Goal: Download file/media

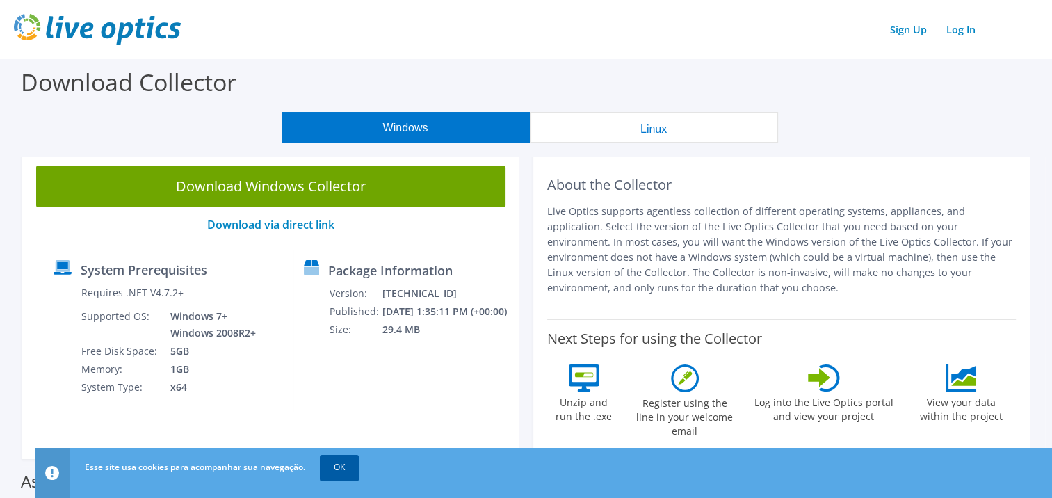
click at [339, 473] on link "OK" at bounding box center [339, 467] width 39 height 25
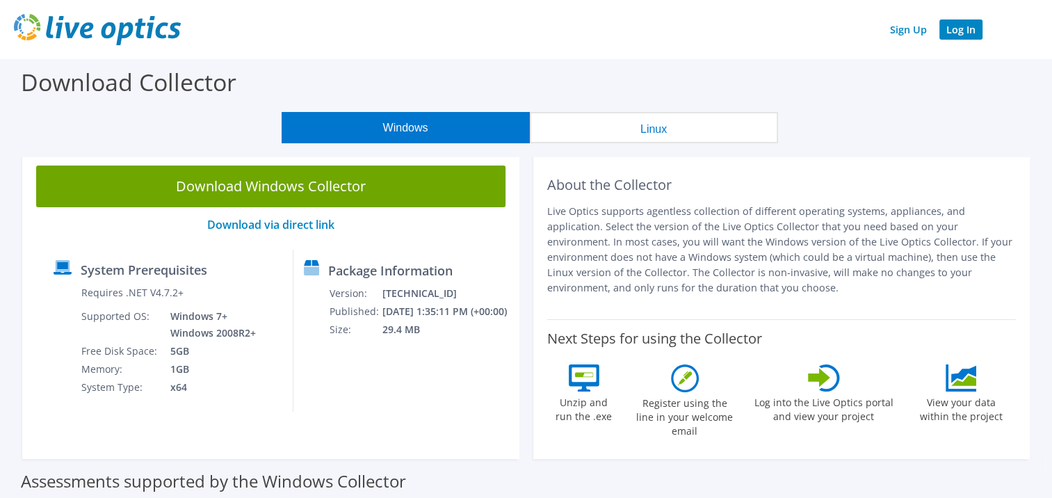
drag, startPoint x: 975, startPoint y: 32, endPoint x: 985, endPoint y: 36, distance: 10.0
click at [976, 32] on link "Log In" at bounding box center [960, 29] width 43 height 20
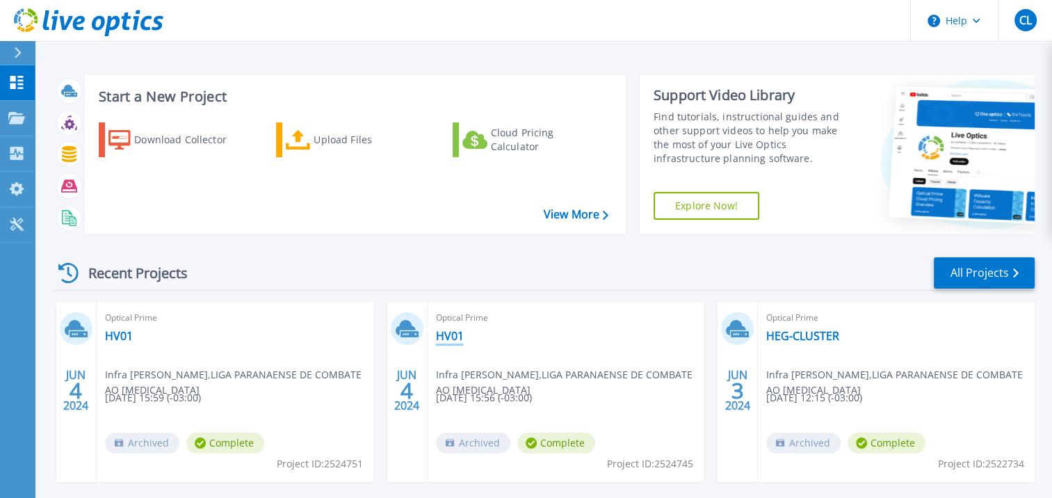
scroll to position [64, 0]
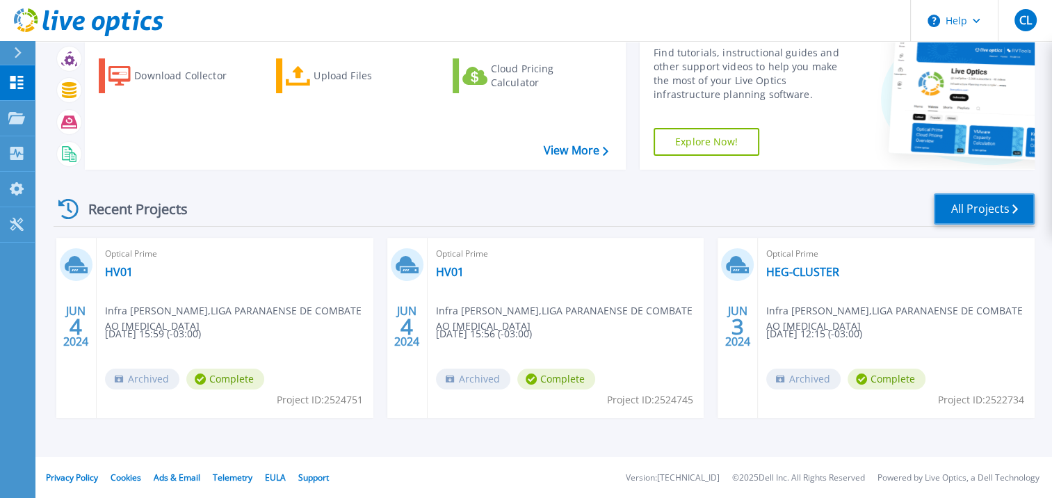
click at [1017, 213] on icon at bounding box center [1015, 208] width 6 height 9
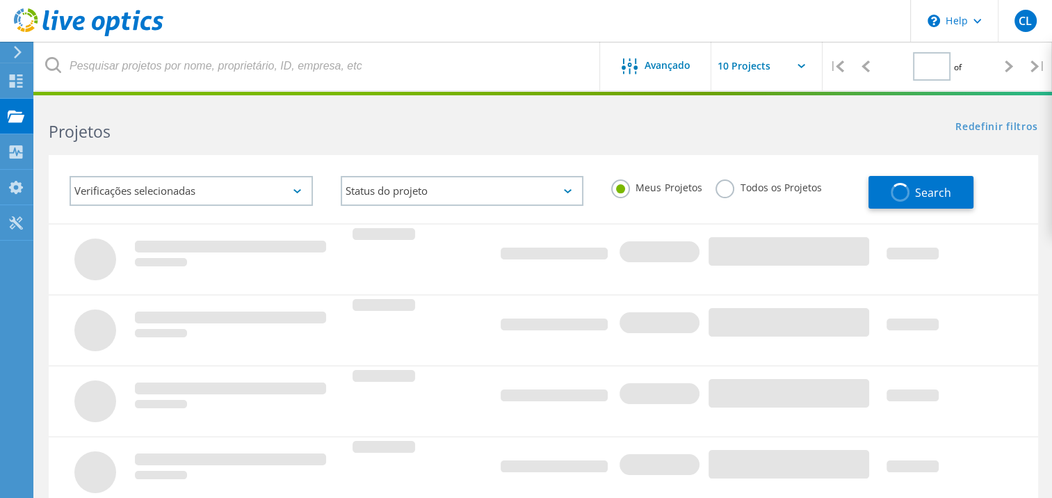
type input "1"
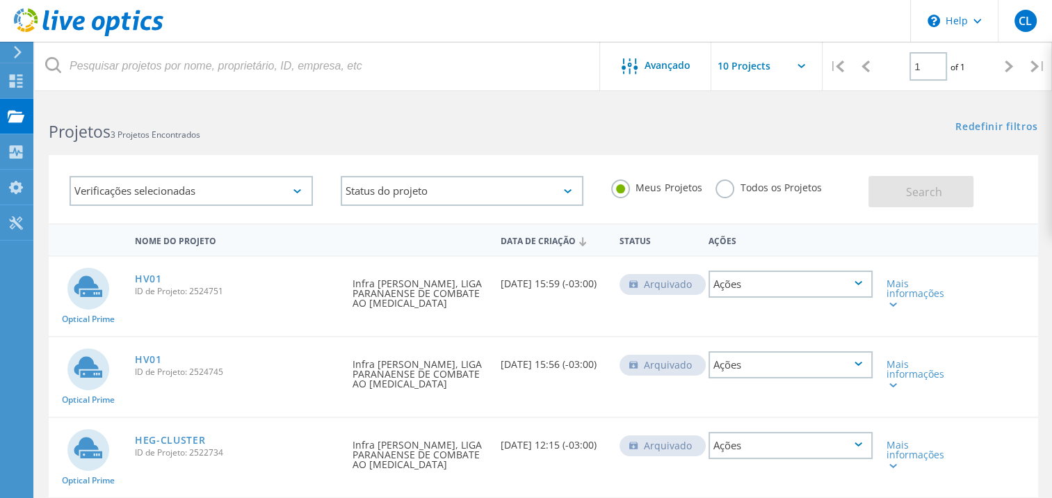
scroll to position [142, 0]
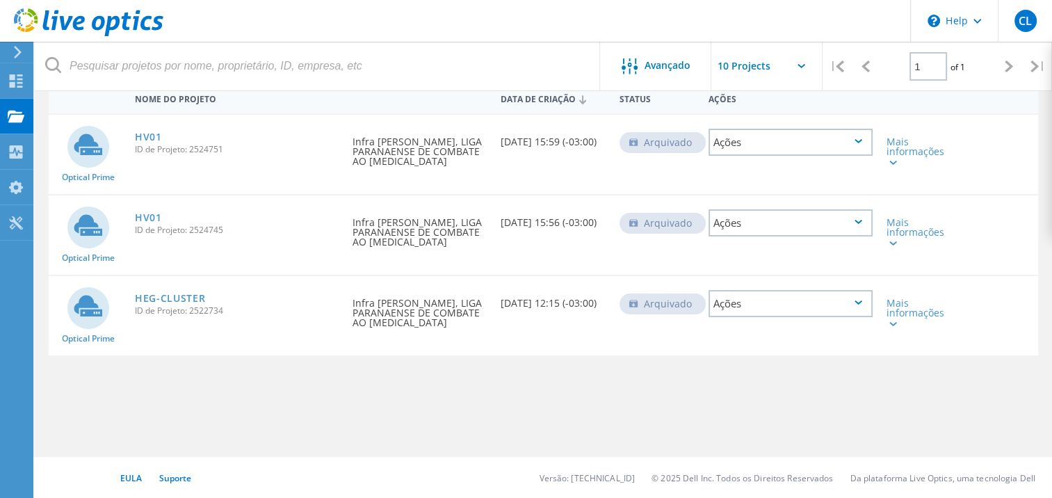
click at [667, 398] on div "Nome do Projeto Data de Criação Status Ações Optical Prime HV01 ID de Projeto: …" at bounding box center [543, 262] width 989 height 362
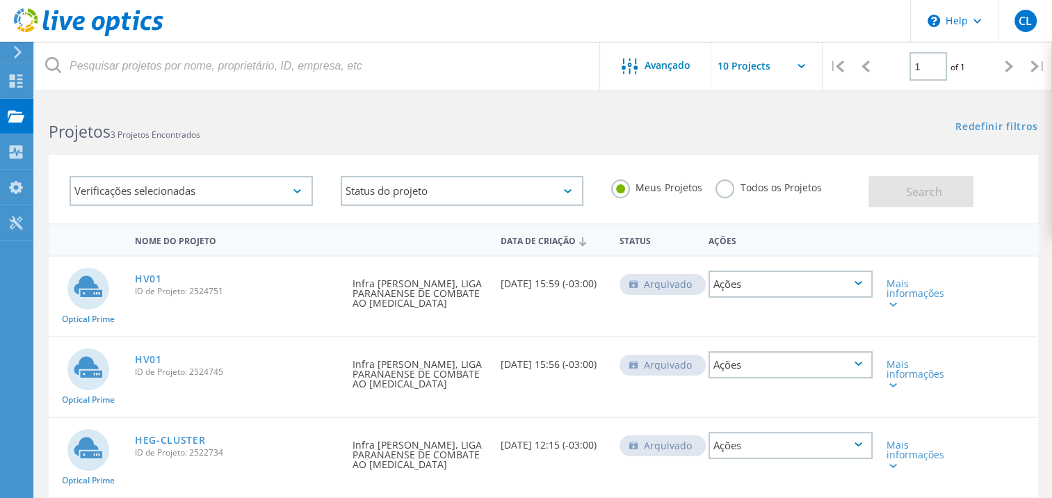
click at [478, 131] on h2 "Projetos 3 Projetos Encontrados" at bounding box center [289, 131] width 480 height 23
click at [765, 281] on div "Ações" at bounding box center [790, 283] width 164 height 27
click at [561, 120] on div "Redefinir filtros Mostrar filtros" at bounding box center [797, 114] width 508 height 26
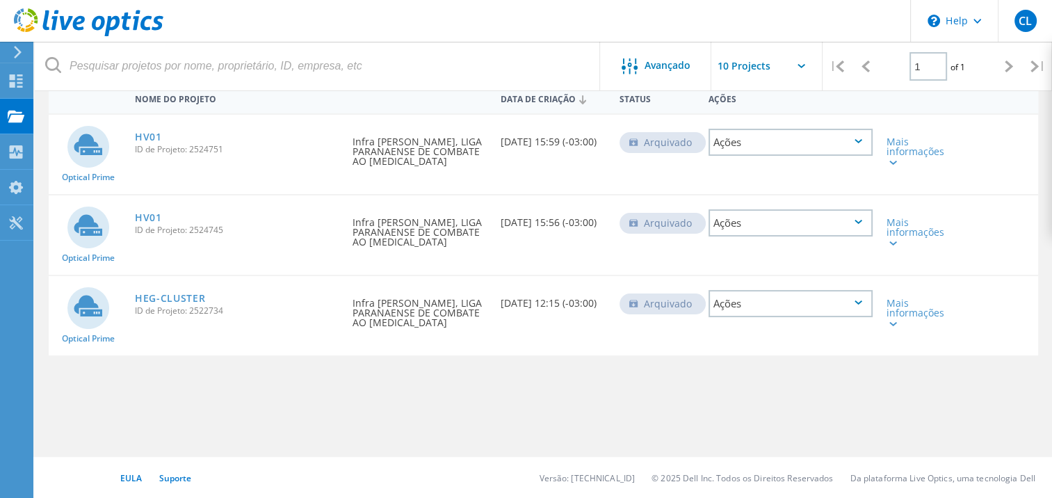
scroll to position [72, 0]
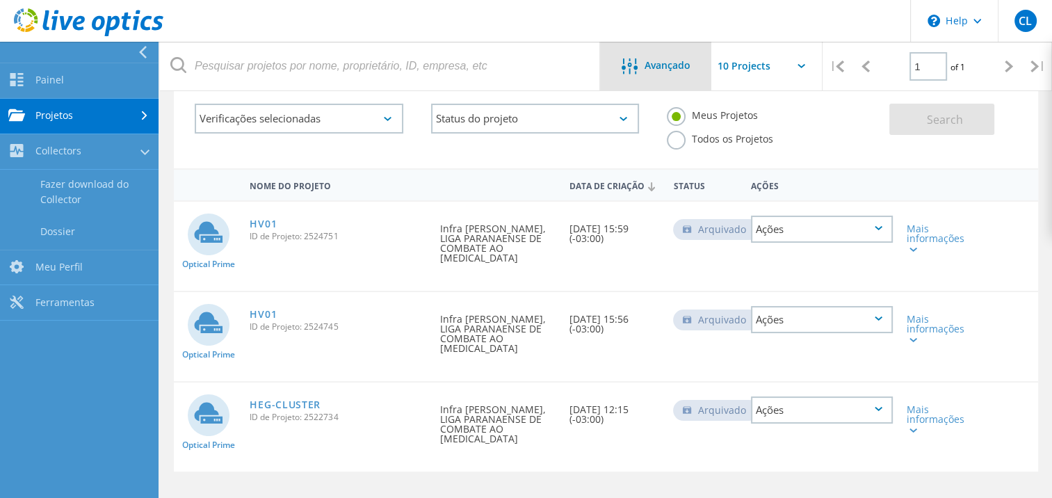
click at [688, 61] on span "Avançado" at bounding box center [668, 65] width 46 height 10
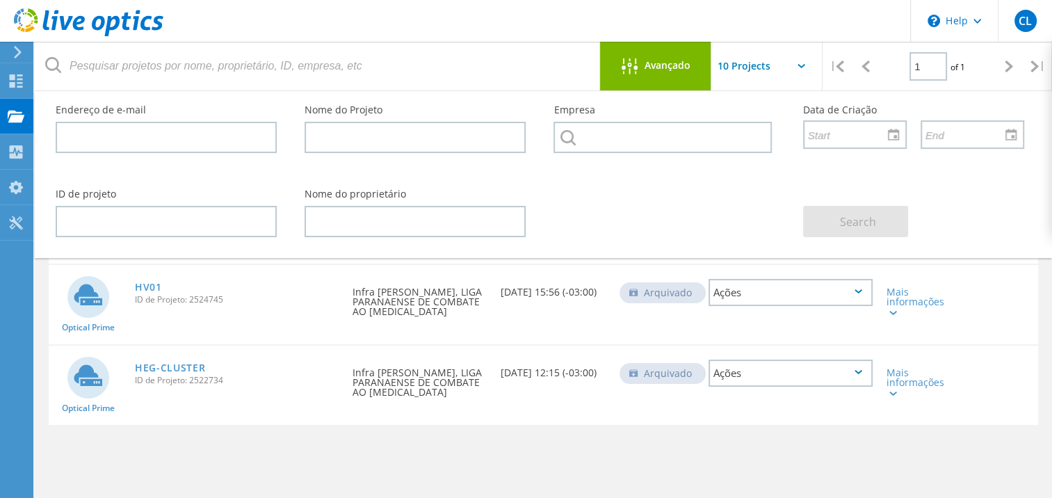
click at [756, 60] on input "text" at bounding box center [780, 66] width 139 height 49
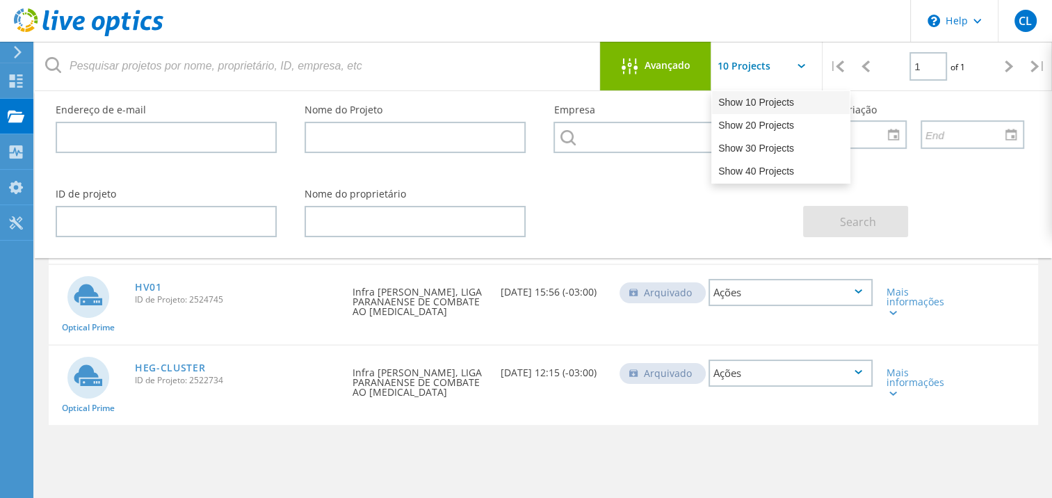
click at [776, 106] on div "Show 10 Projects" at bounding box center [781, 102] width 138 height 23
type input "Show 10 Projects"
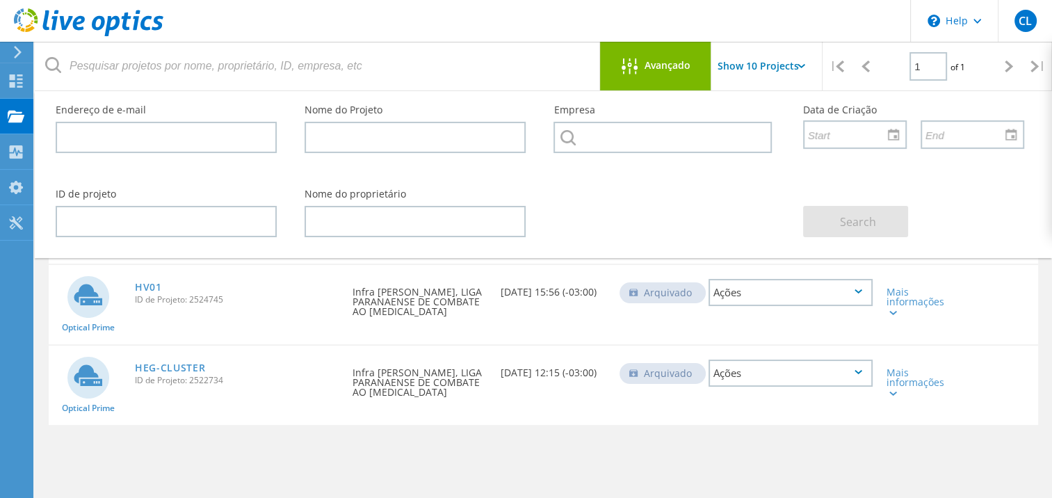
click at [628, 57] on div "Avançado" at bounding box center [655, 66] width 111 height 49
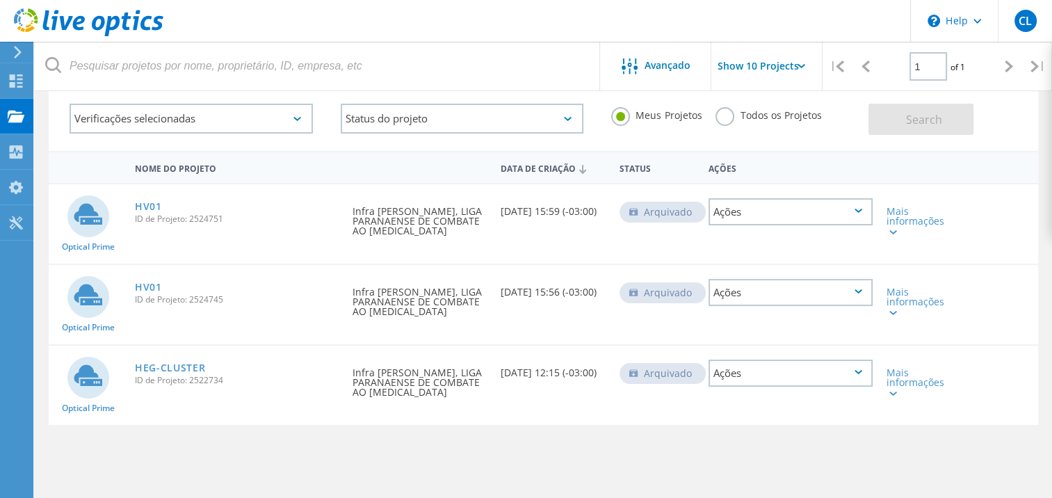
scroll to position [142, 0]
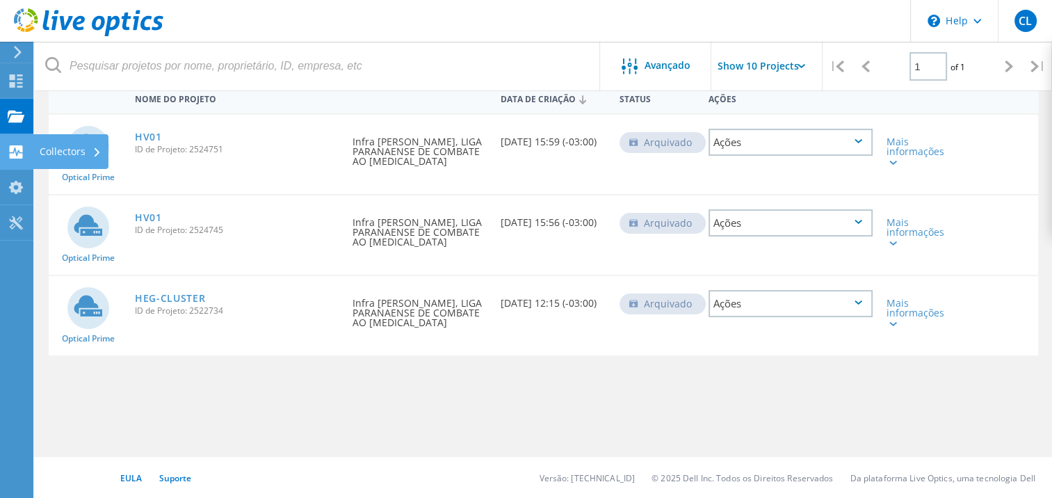
click at [33, 156] on div "Collectors" at bounding box center [71, 151] width 76 height 35
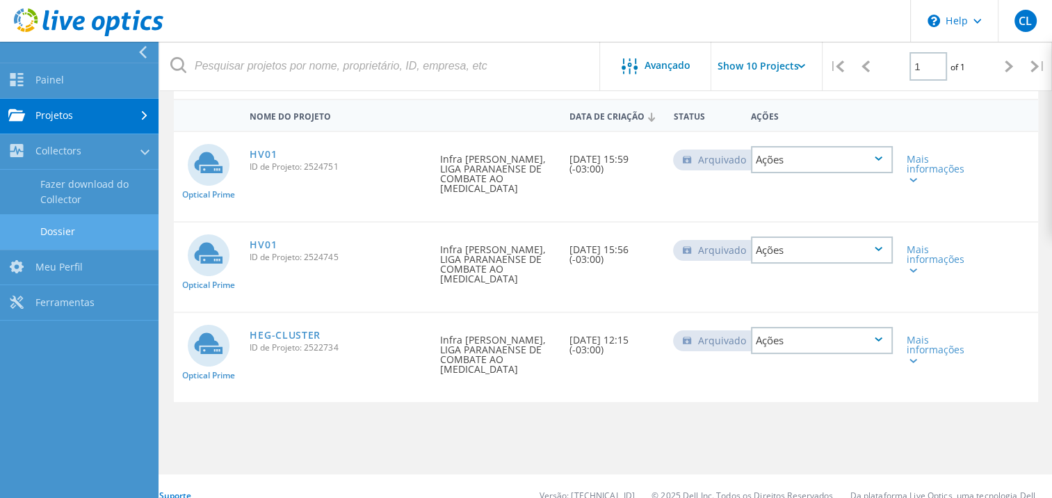
click at [92, 228] on link "Dossier" at bounding box center [79, 231] width 159 height 35
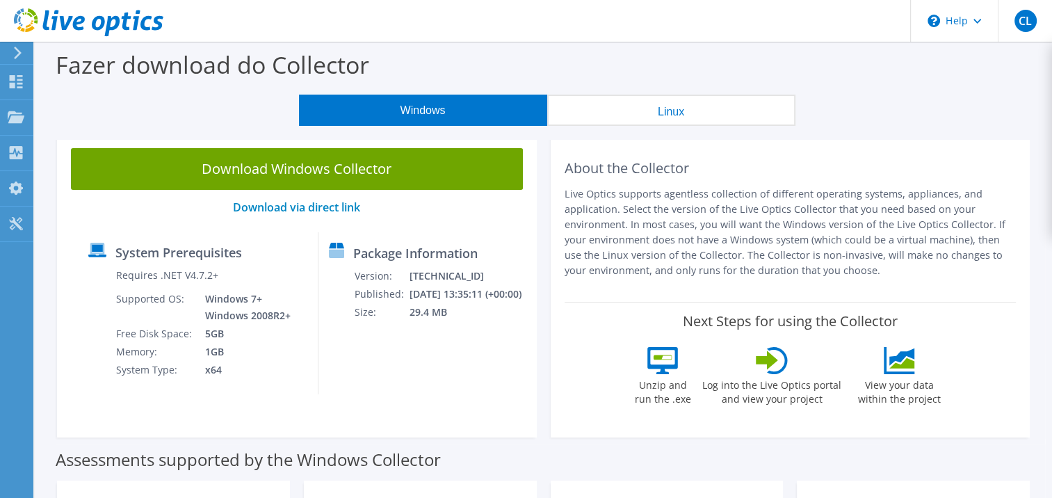
click at [780, 101] on button "Linux" at bounding box center [671, 110] width 248 height 31
